Goal: Check status: Check status

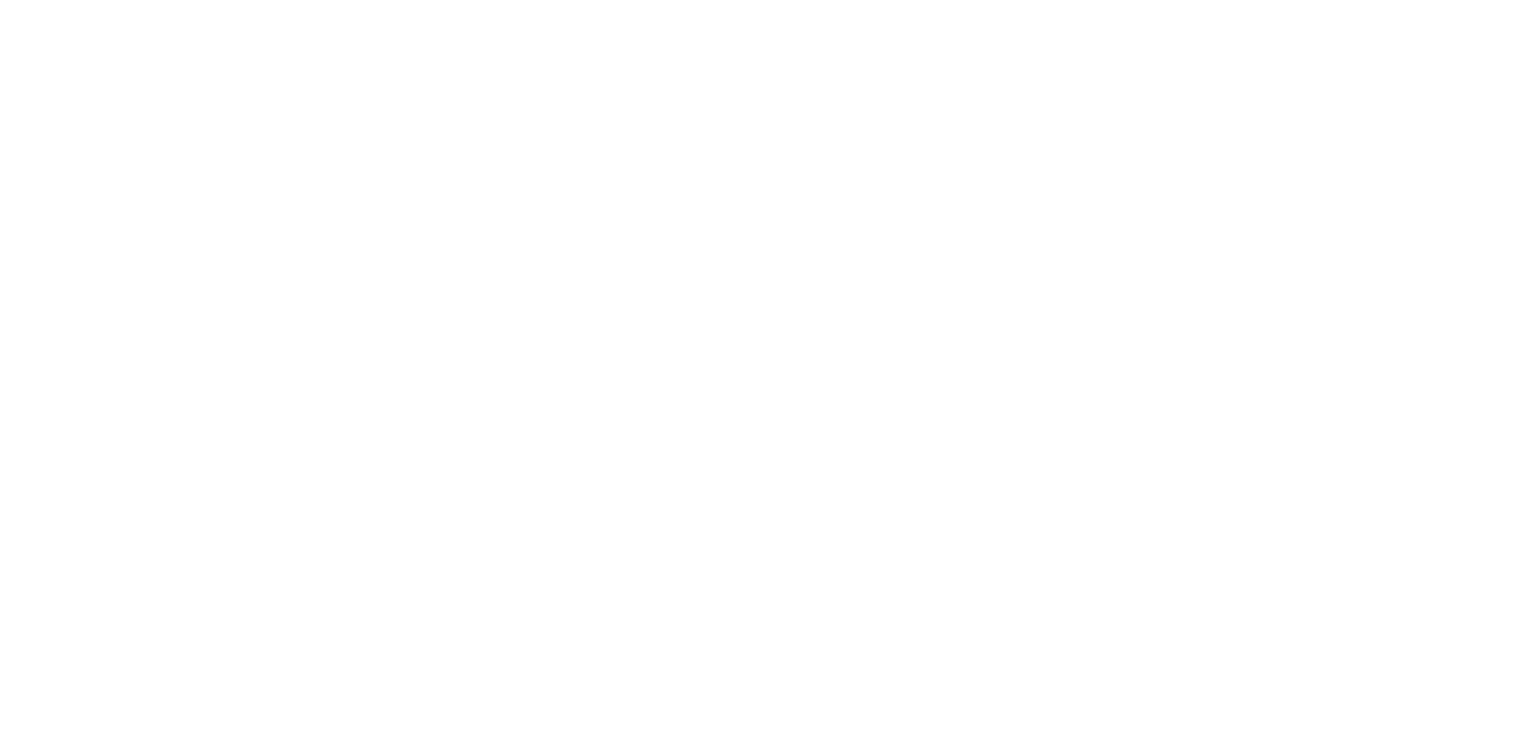
select select
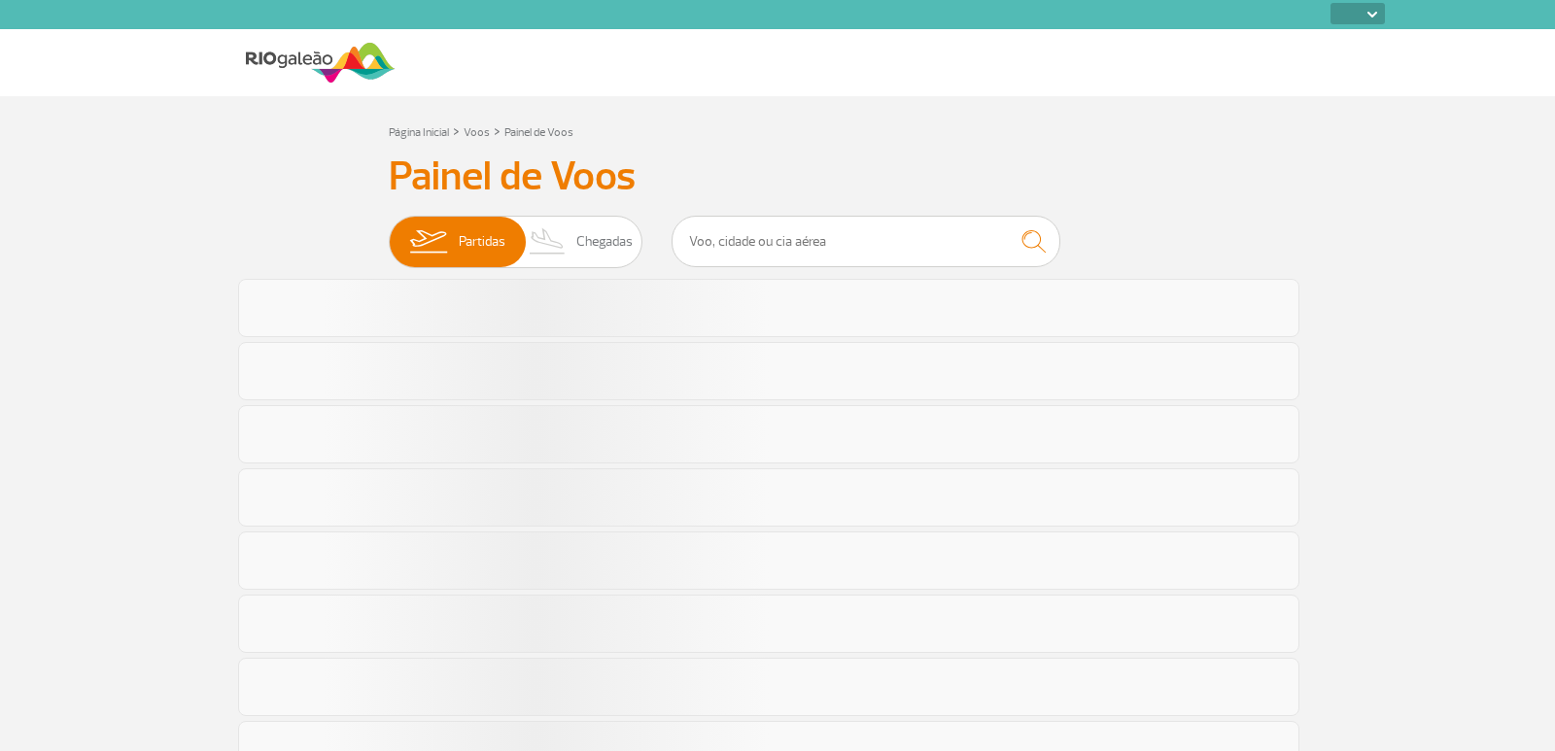
select select
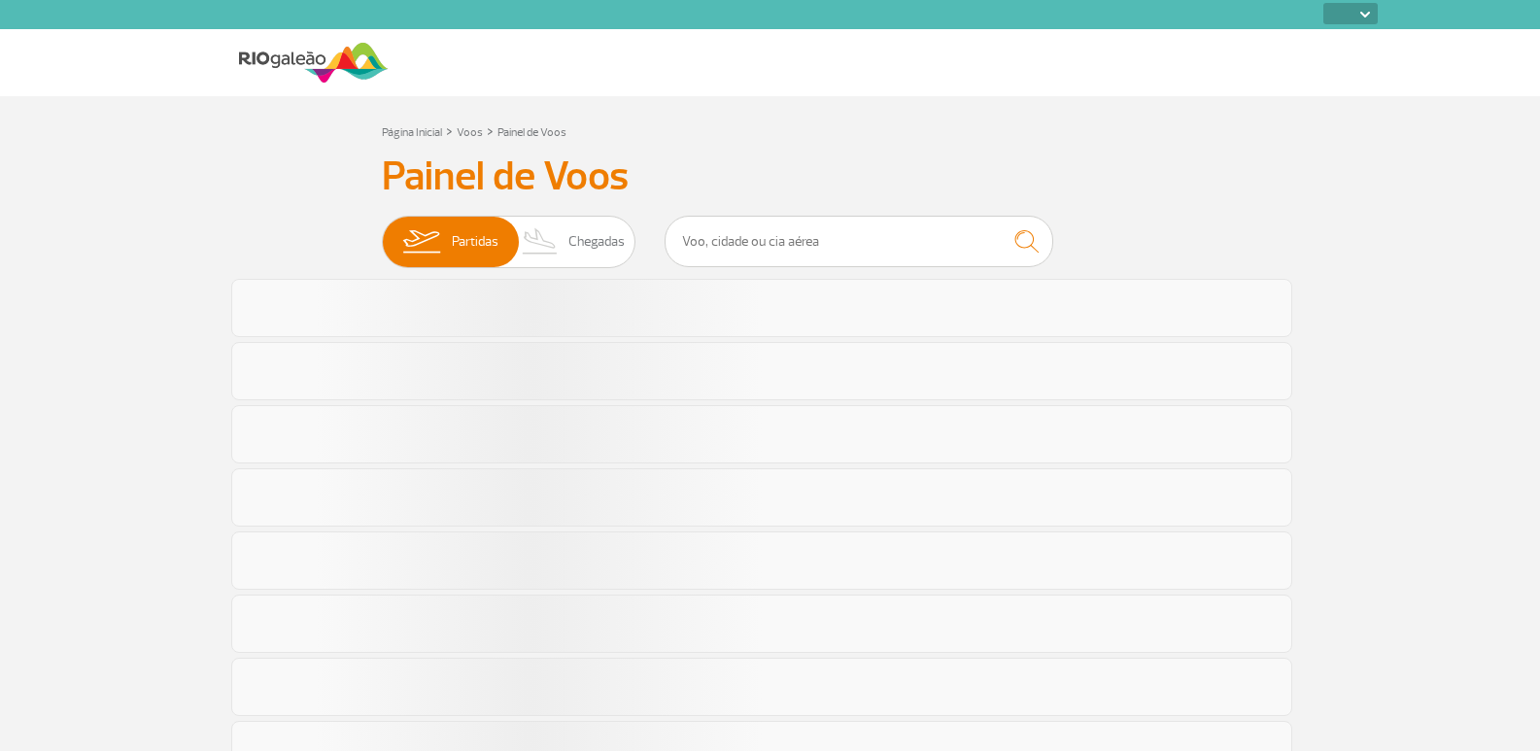
select select
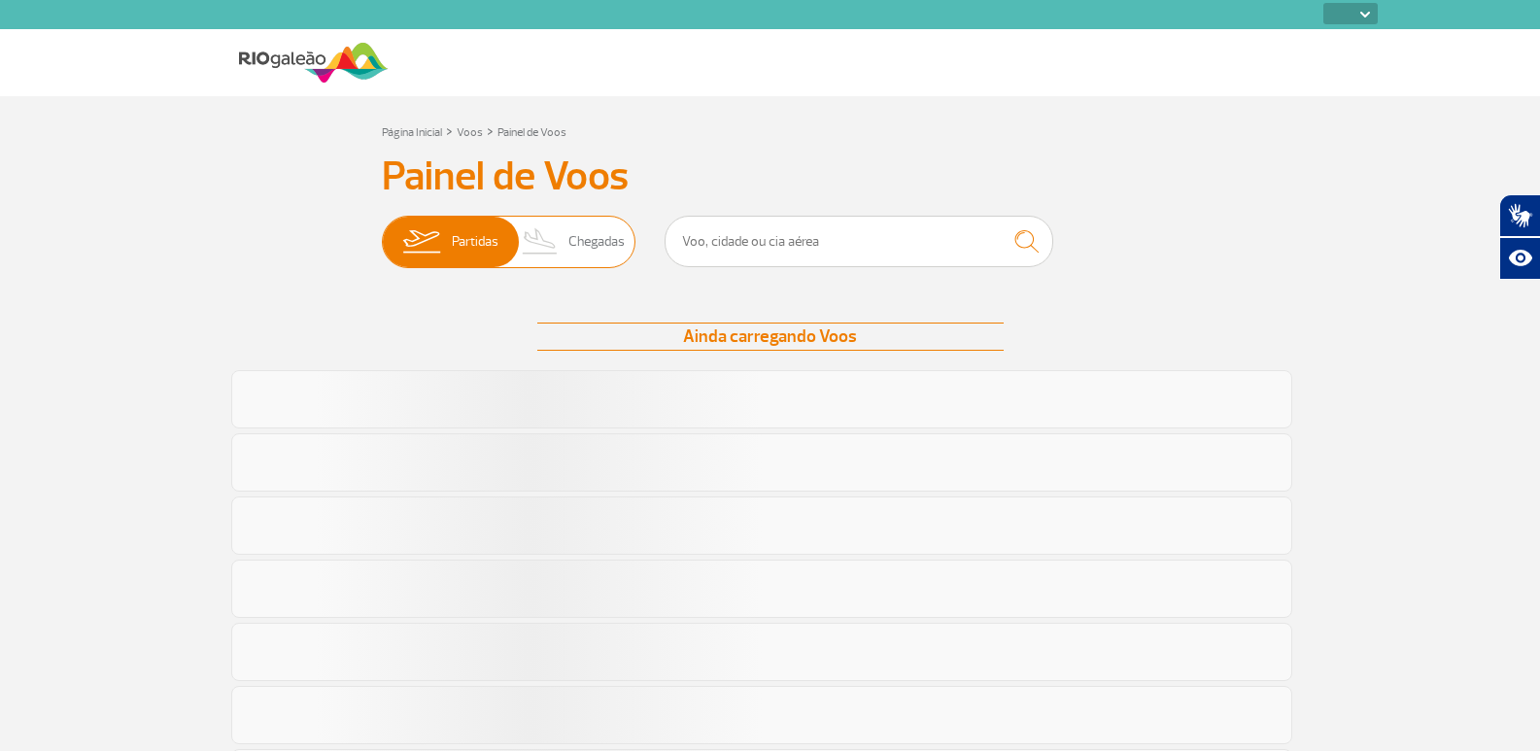
click at [585, 240] on span "Chegadas" at bounding box center [597, 242] width 56 height 51
click at [382, 232] on input "Partidas Chegadas" at bounding box center [382, 232] width 0 height 0
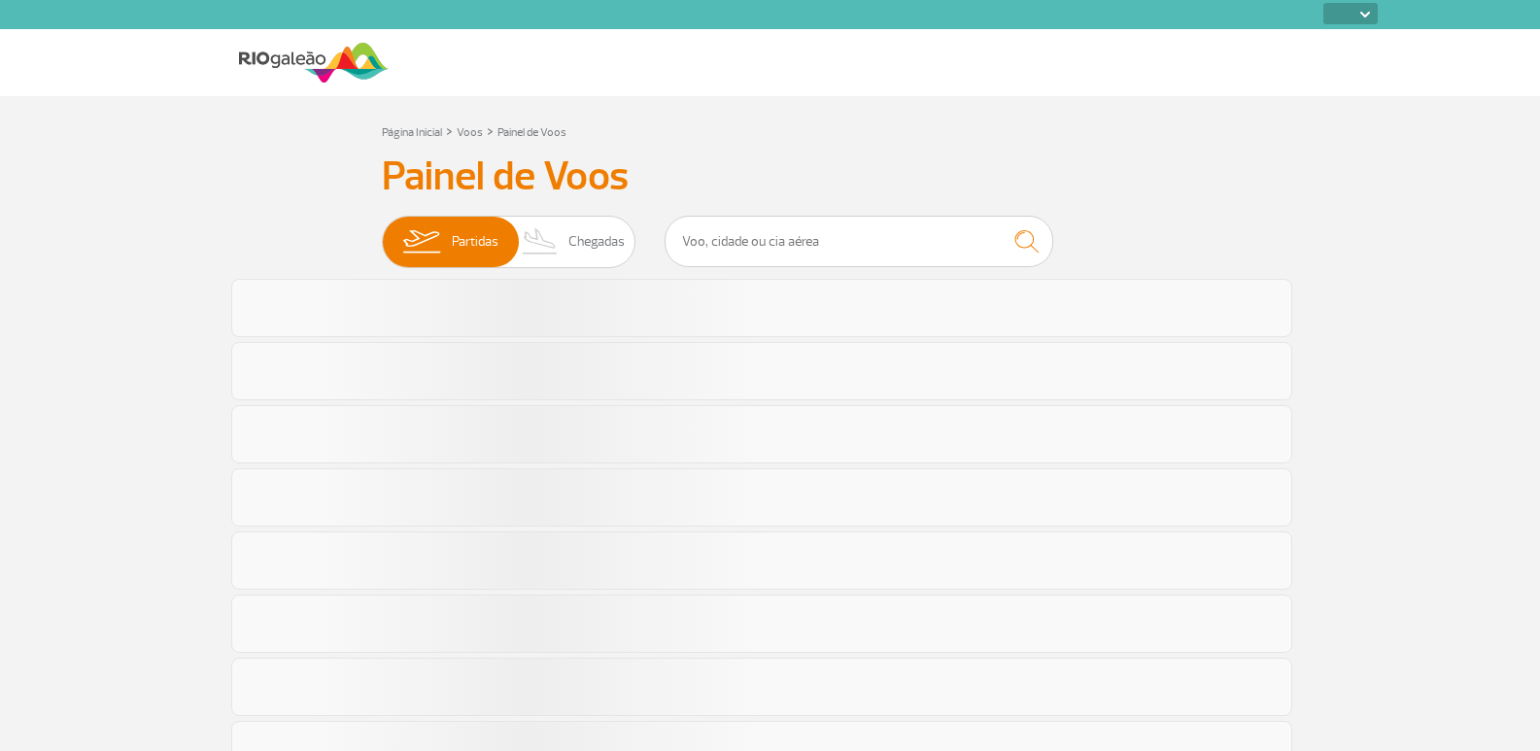
select select
